Goal: Transaction & Acquisition: Subscribe to service/newsletter

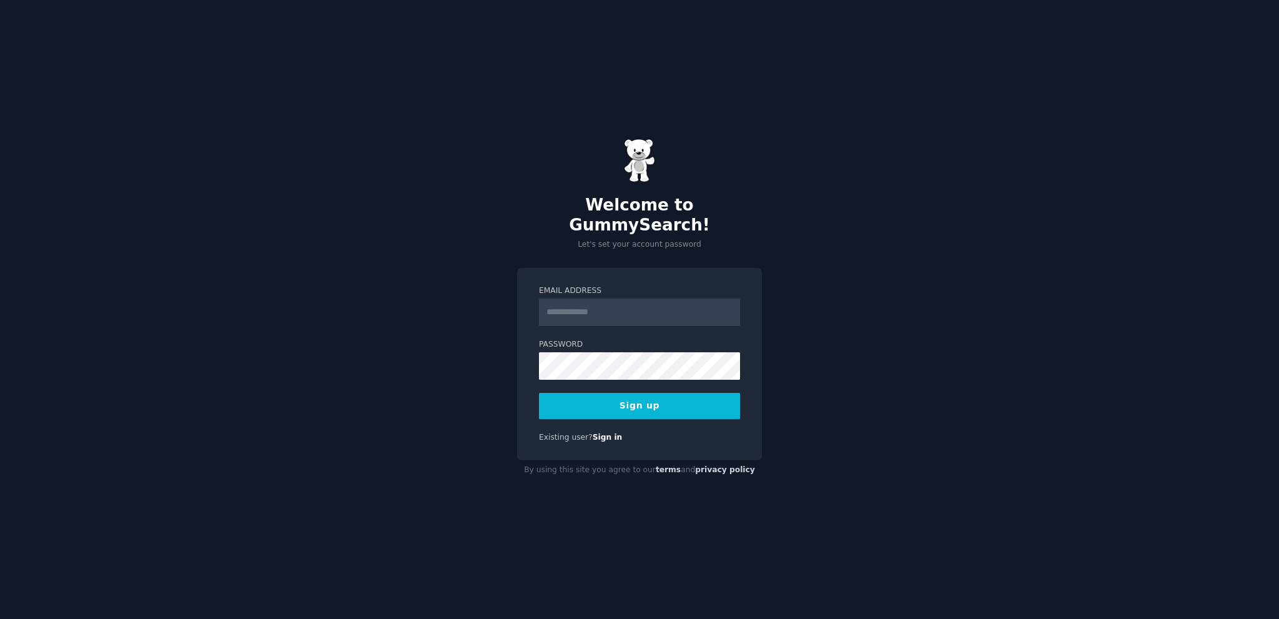
click at [627, 299] on input "Email Address" at bounding box center [639, 311] width 201 height 27
type input "**********"
click at [651, 393] on button "Sign up" at bounding box center [639, 406] width 201 height 26
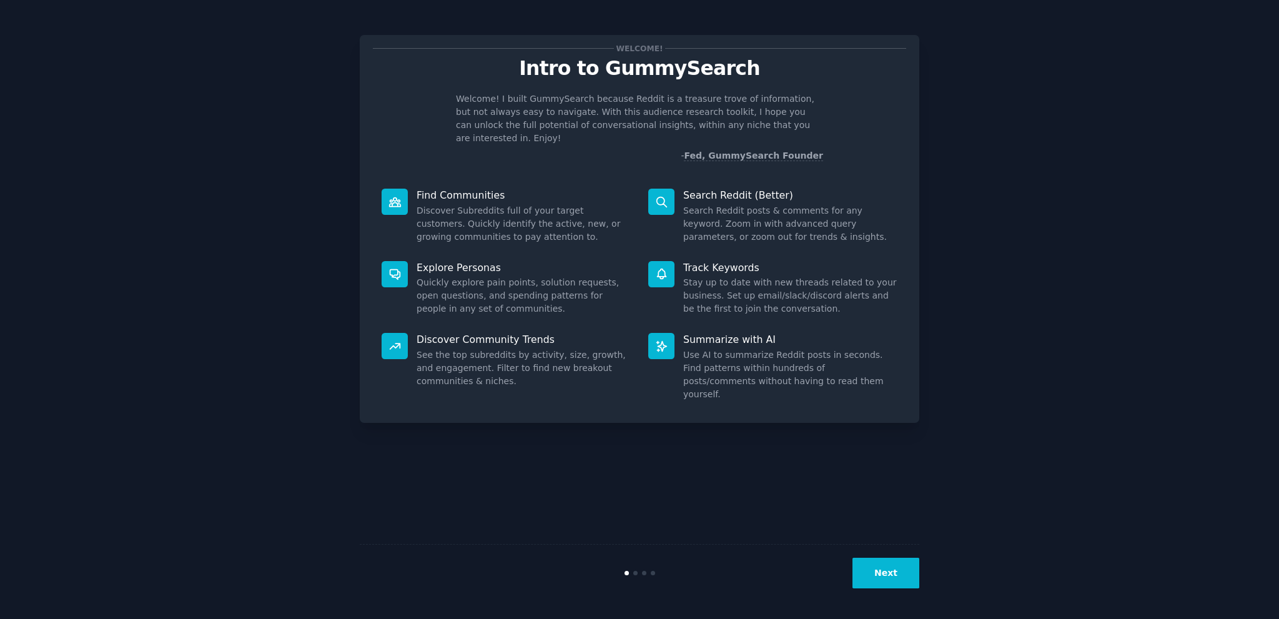
click at [879, 573] on button "Next" at bounding box center [885, 573] width 67 height 31
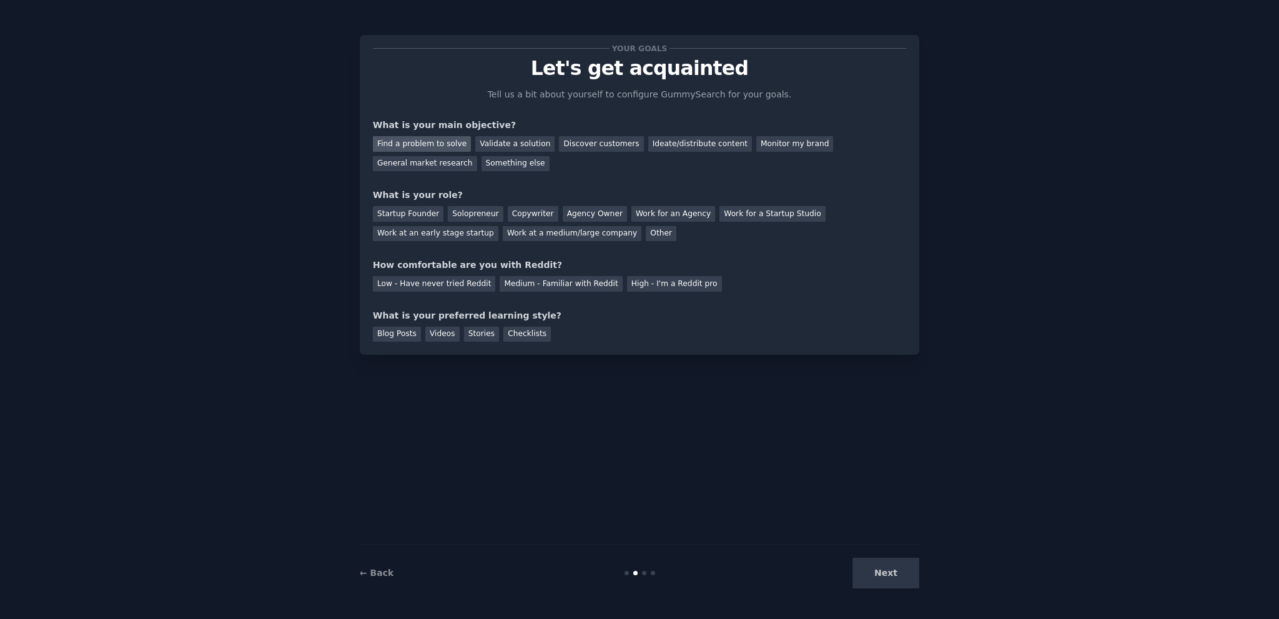
click at [432, 137] on div "Find a problem to solve" at bounding box center [422, 144] width 98 height 16
click at [468, 214] on div "Solopreneur" at bounding box center [475, 214] width 55 height 16
click at [553, 280] on div "Medium - Familiar with Reddit" at bounding box center [561, 284] width 122 height 16
click at [427, 334] on div "Videos" at bounding box center [442, 335] width 34 height 16
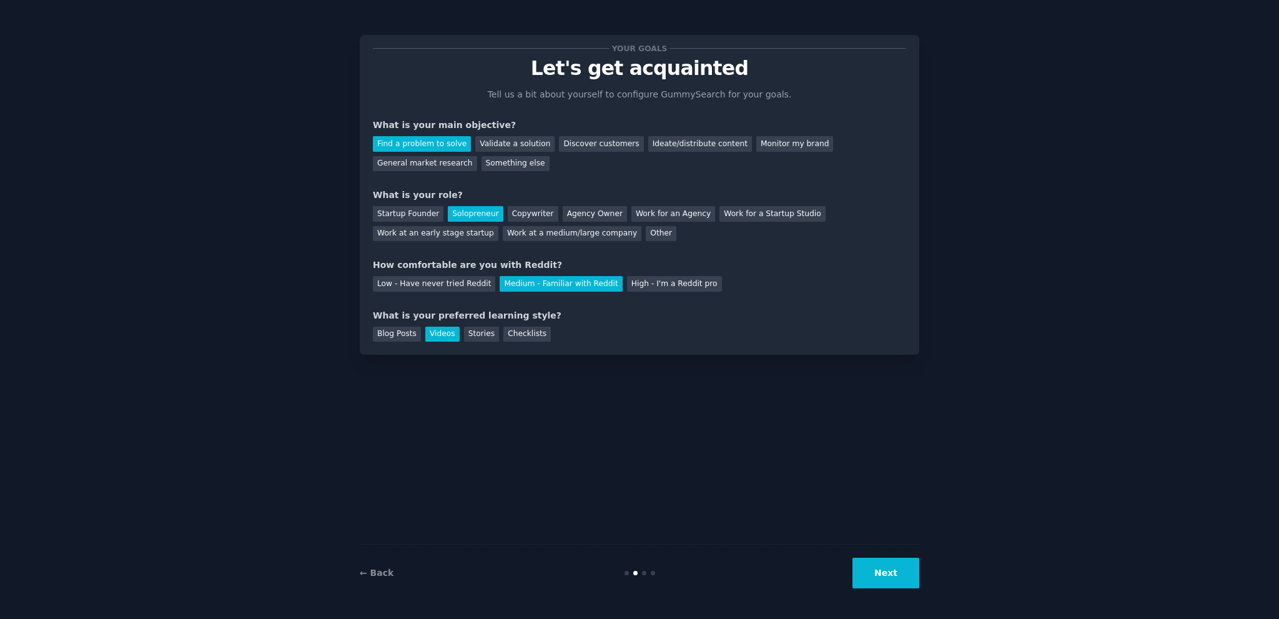
click at [887, 581] on button "Next" at bounding box center [885, 573] width 67 height 31
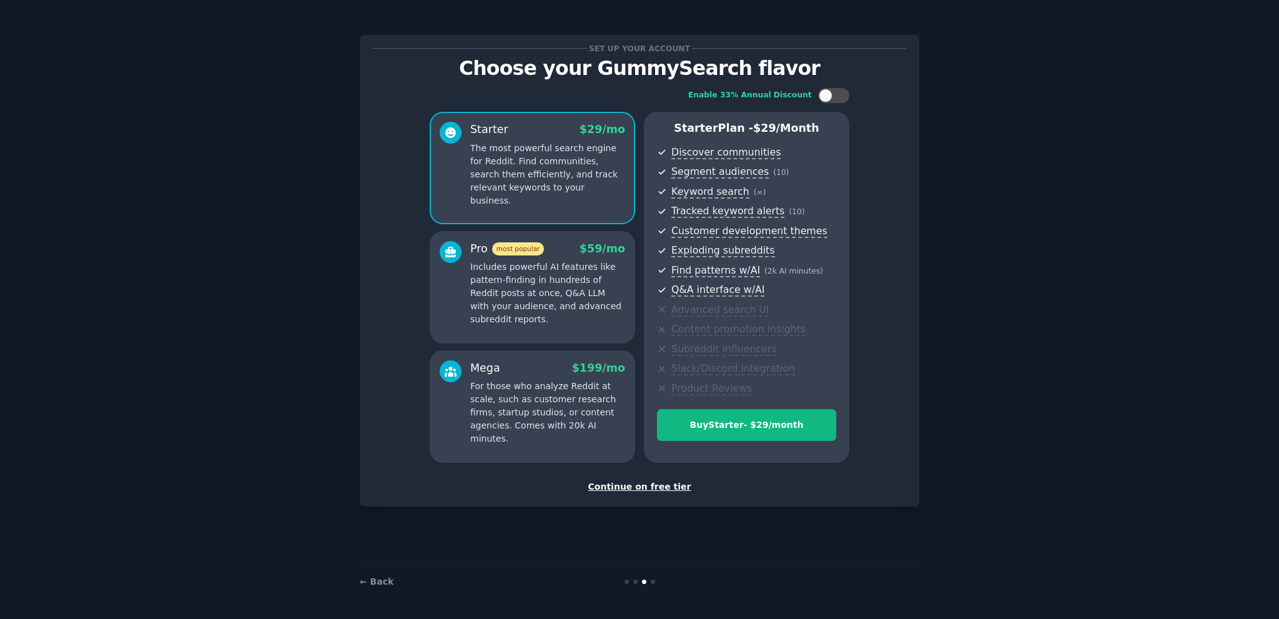
click at [659, 489] on div "Continue on free tier" at bounding box center [639, 486] width 533 height 13
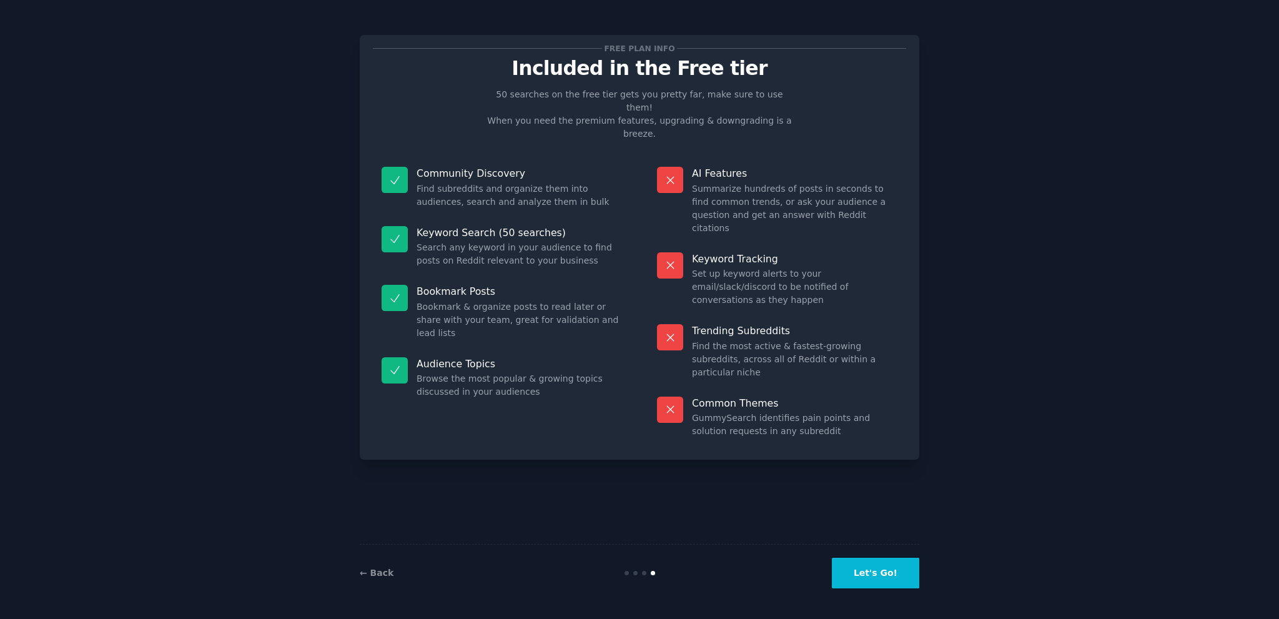
click at [870, 569] on button "Let's Go!" at bounding box center [875, 573] width 87 height 31
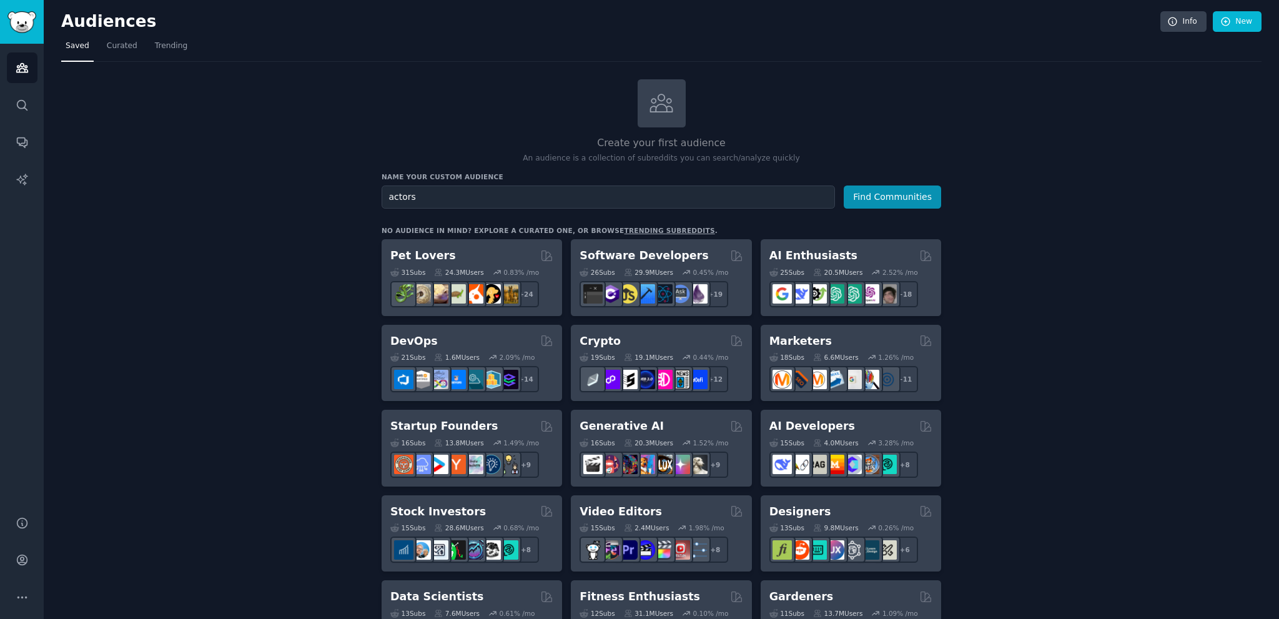
type input "actors"
click at [844, 185] on button "Find Communities" at bounding box center [892, 196] width 97 height 23
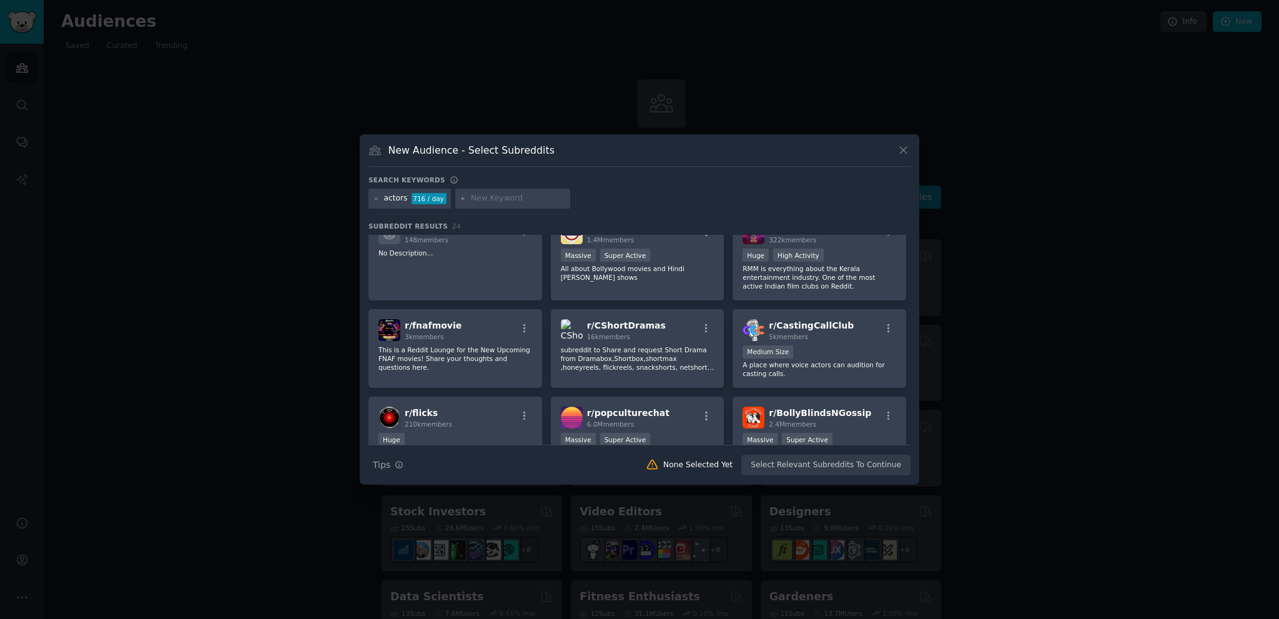
scroll to position [312, 0]
click at [905, 144] on icon at bounding box center [903, 150] width 13 height 13
